Goal: Find specific page/section: Find specific page/section

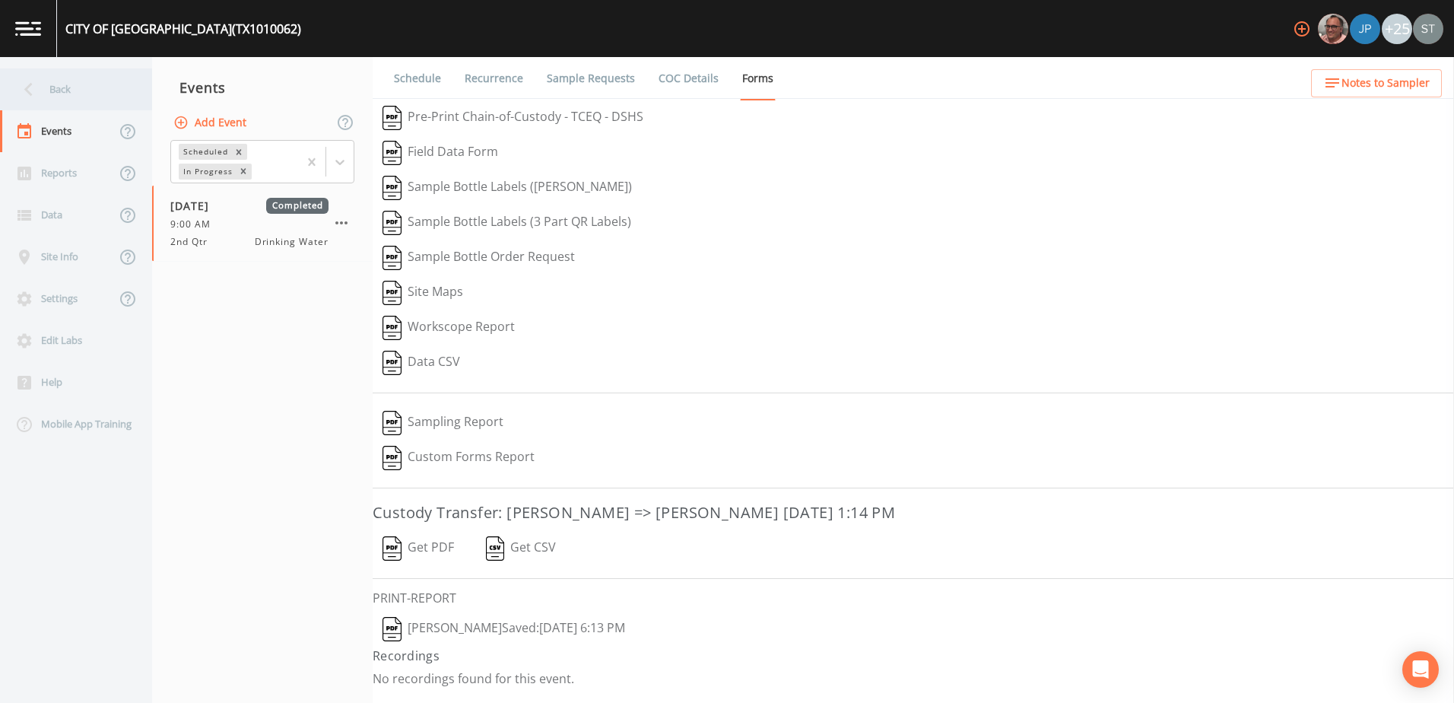
click at [49, 75] on div "Back" at bounding box center [68, 89] width 137 height 42
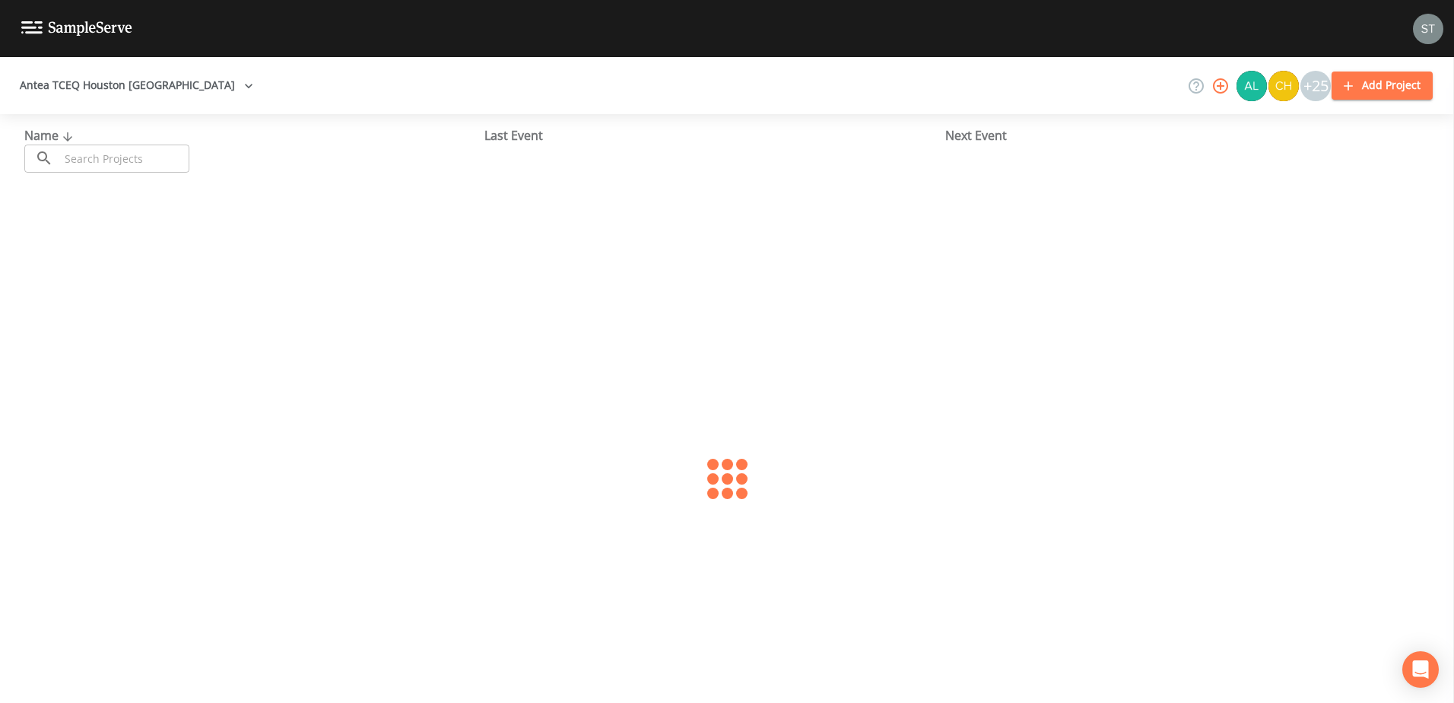
click at [125, 64] on div "Antea TCEQ Houston San Antonio +25 Add Project" at bounding box center [727, 85] width 1454 height 57
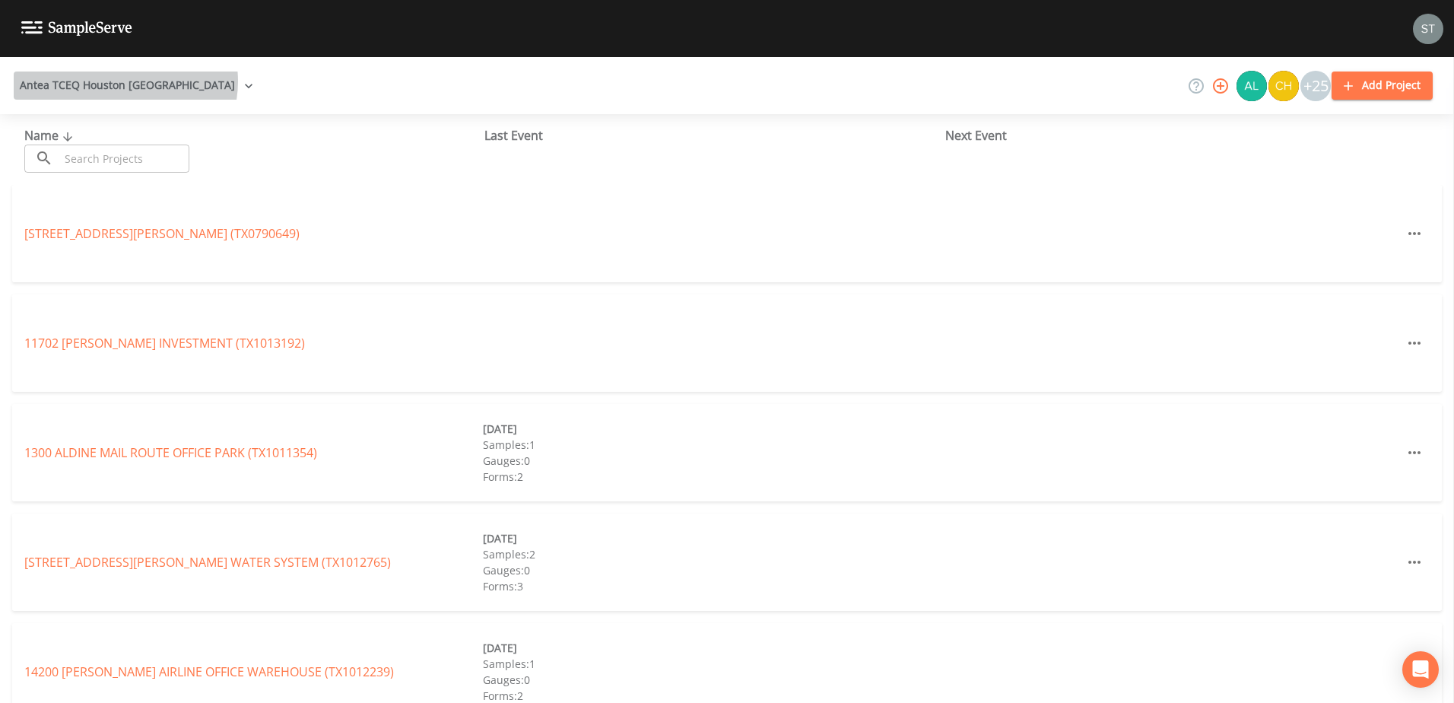
click at [125, 81] on button "Antea TCEQ Houston [GEOGRAPHIC_DATA]" at bounding box center [137, 85] width 246 height 28
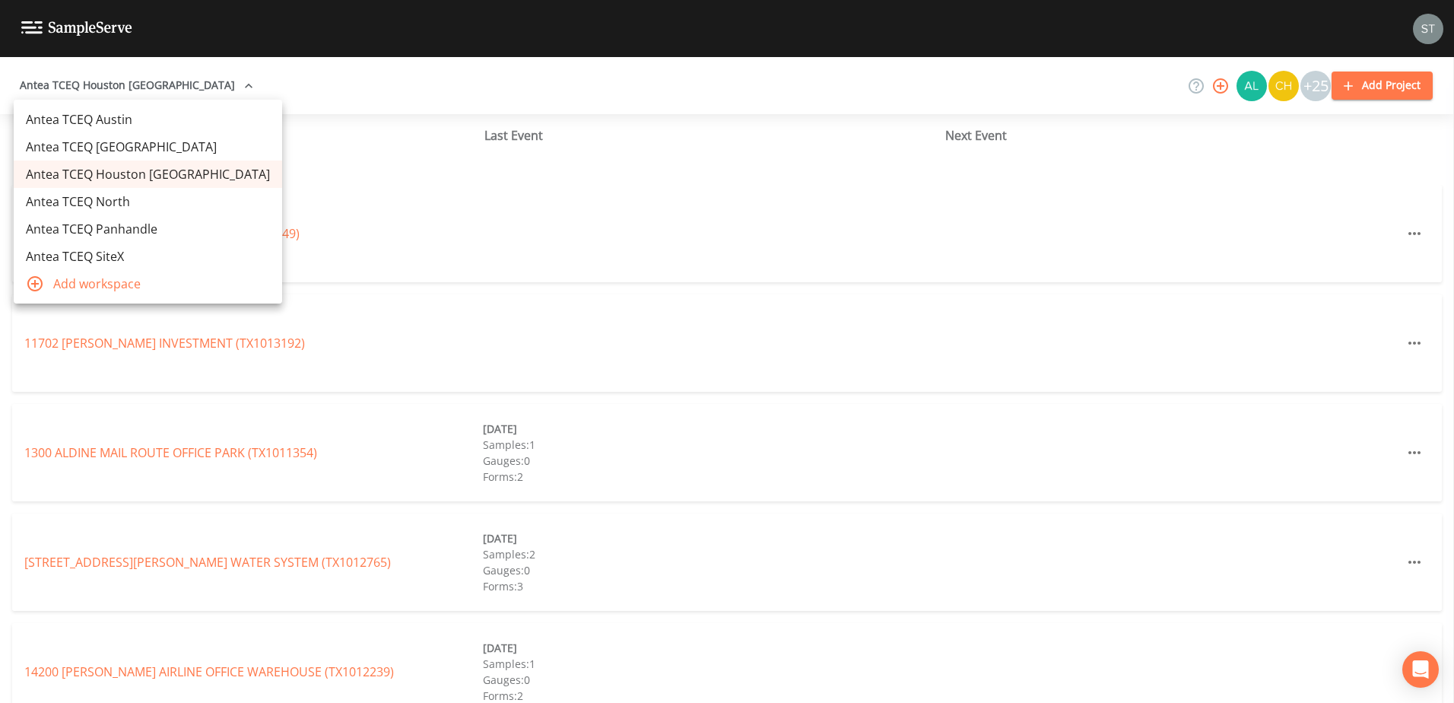
click at [99, 121] on link "Antea TCEQ Austin" at bounding box center [148, 119] width 268 height 27
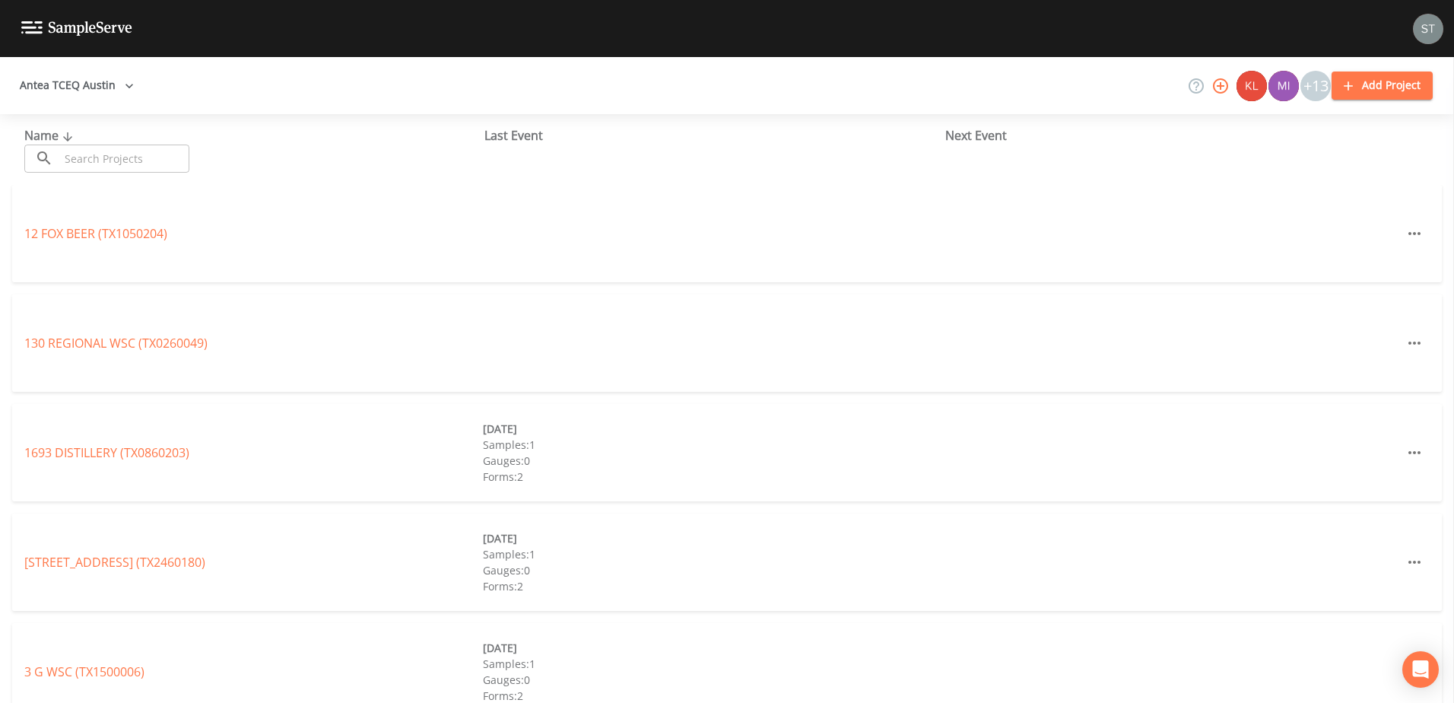
click at [79, 143] on div "Name ​ ​" at bounding box center [254, 149] width 460 height 46
click at [80, 148] on input "text" at bounding box center [124, 158] width 130 height 28
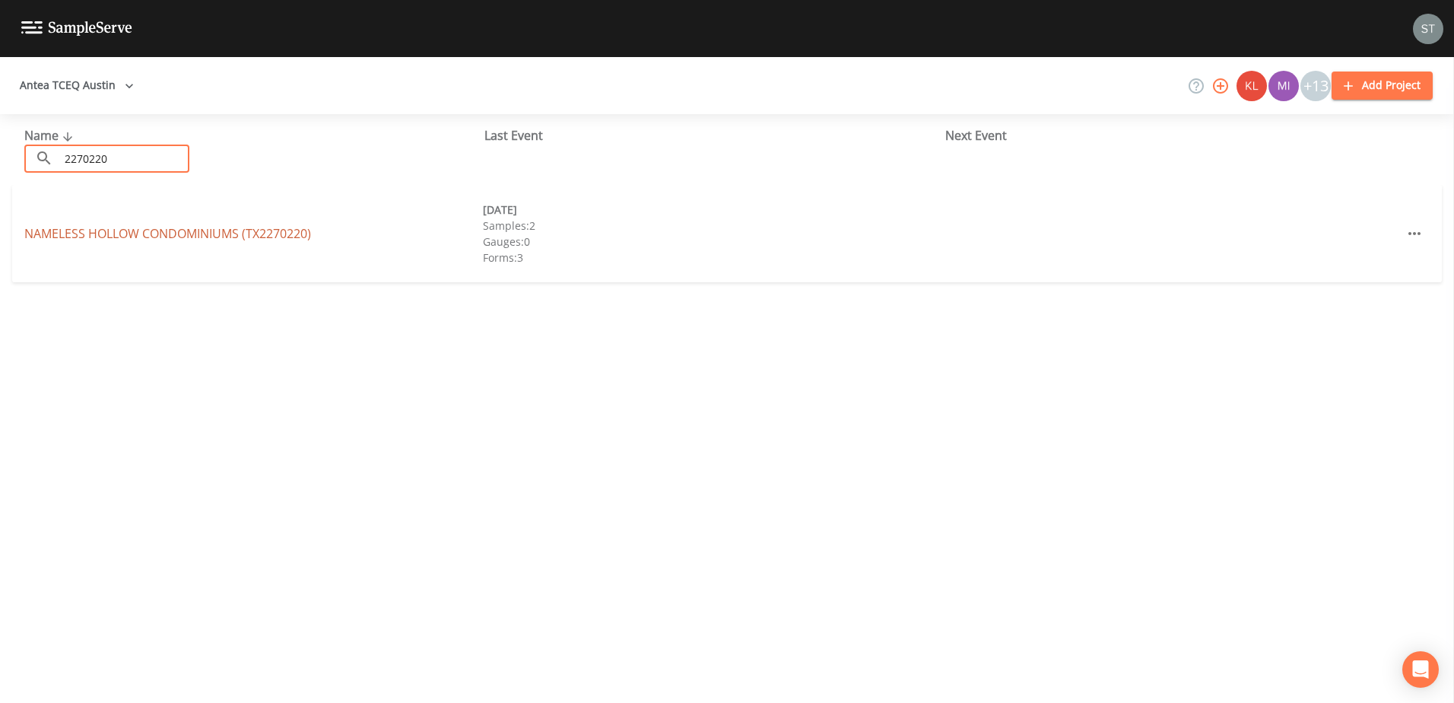
type input "2270220"
click at [120, 238] on link "NAMELESS HOLLOW CONDOMINIUMS (TX2270220)" at bounding box center [167, 233] width 287 height 17
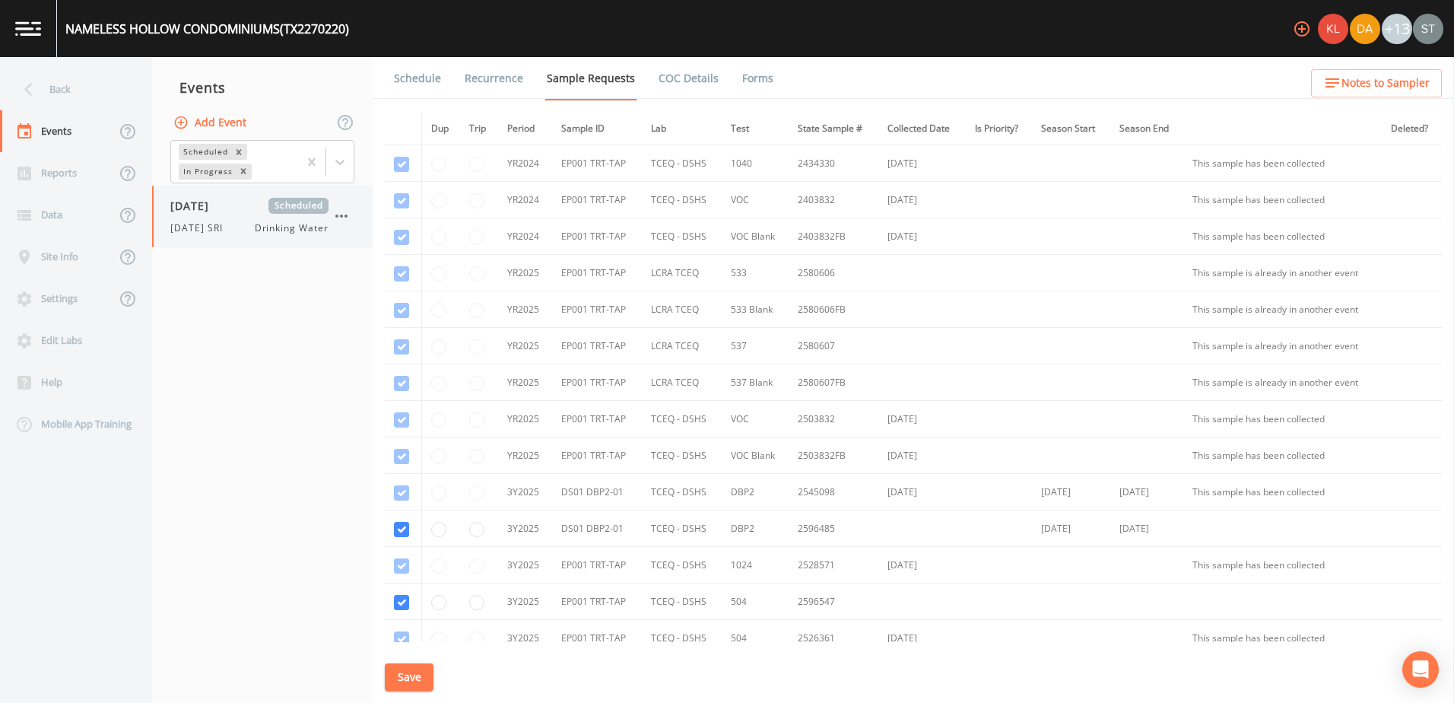
click at [268, 233] on span "Drinking Water" at bounding box center [292, 228] width 74 height 14
click at [344, 163] on icon at bounding box center [339, 161] width 15 height 15
click at [289, 208] on div "Completed" at bounding box center [262, 205] width 184 height 26
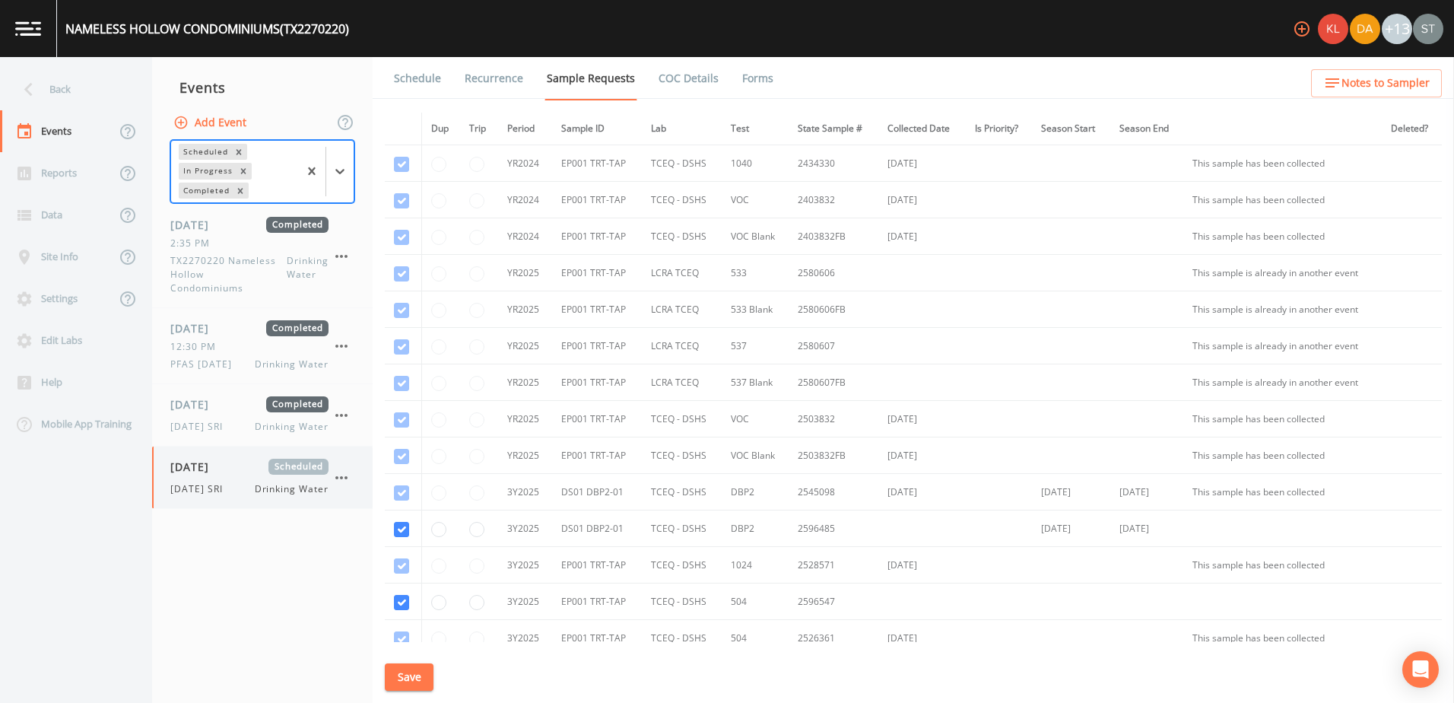
click at [176, 469] on span "08/11/2025" at bounding box center [194, 467] width 49 height 16
click at [765, 75] on link "Forms" at bounding box center [758, 78] width 36 height 43
